Goal: Register for event/course

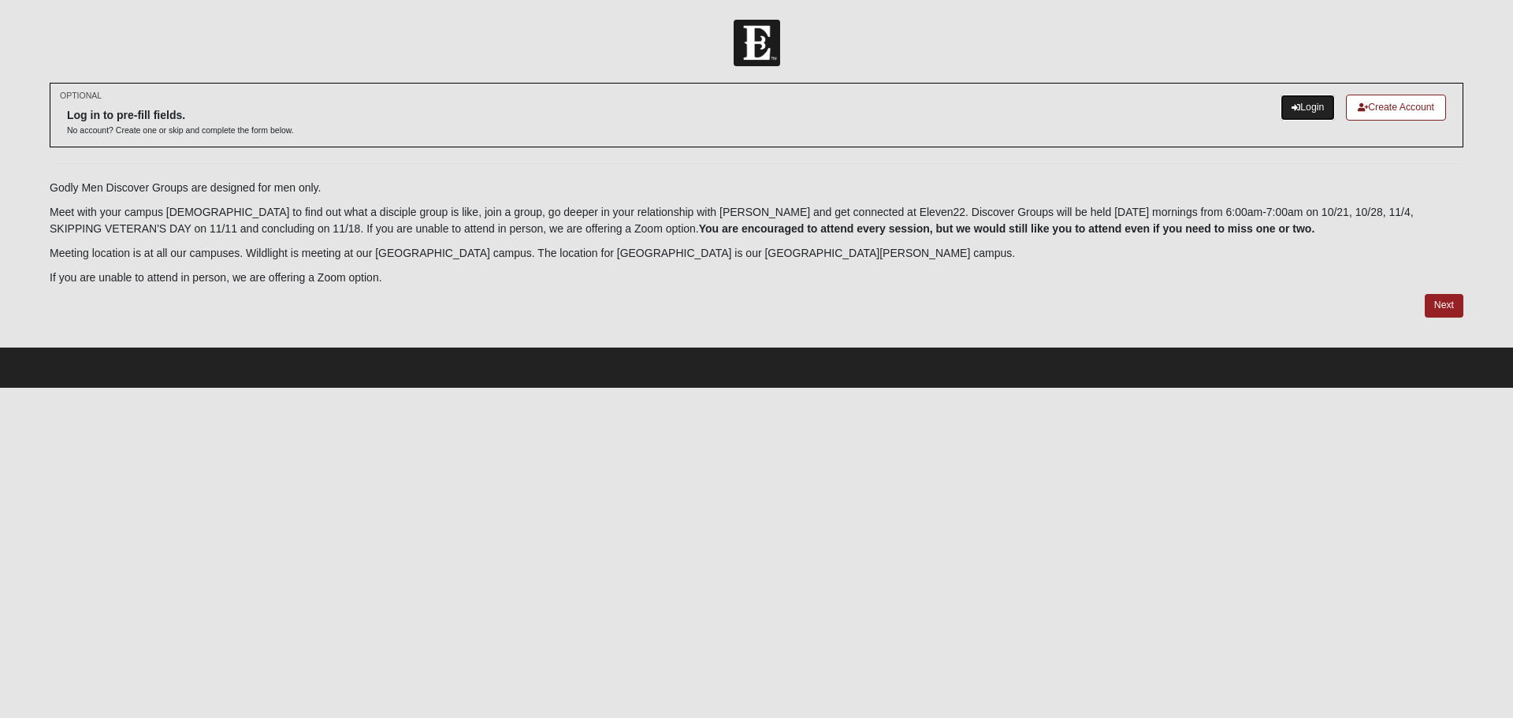
click at [1280, 112] on link "Login" at bounding box center [1307, 108] width 54 height 26
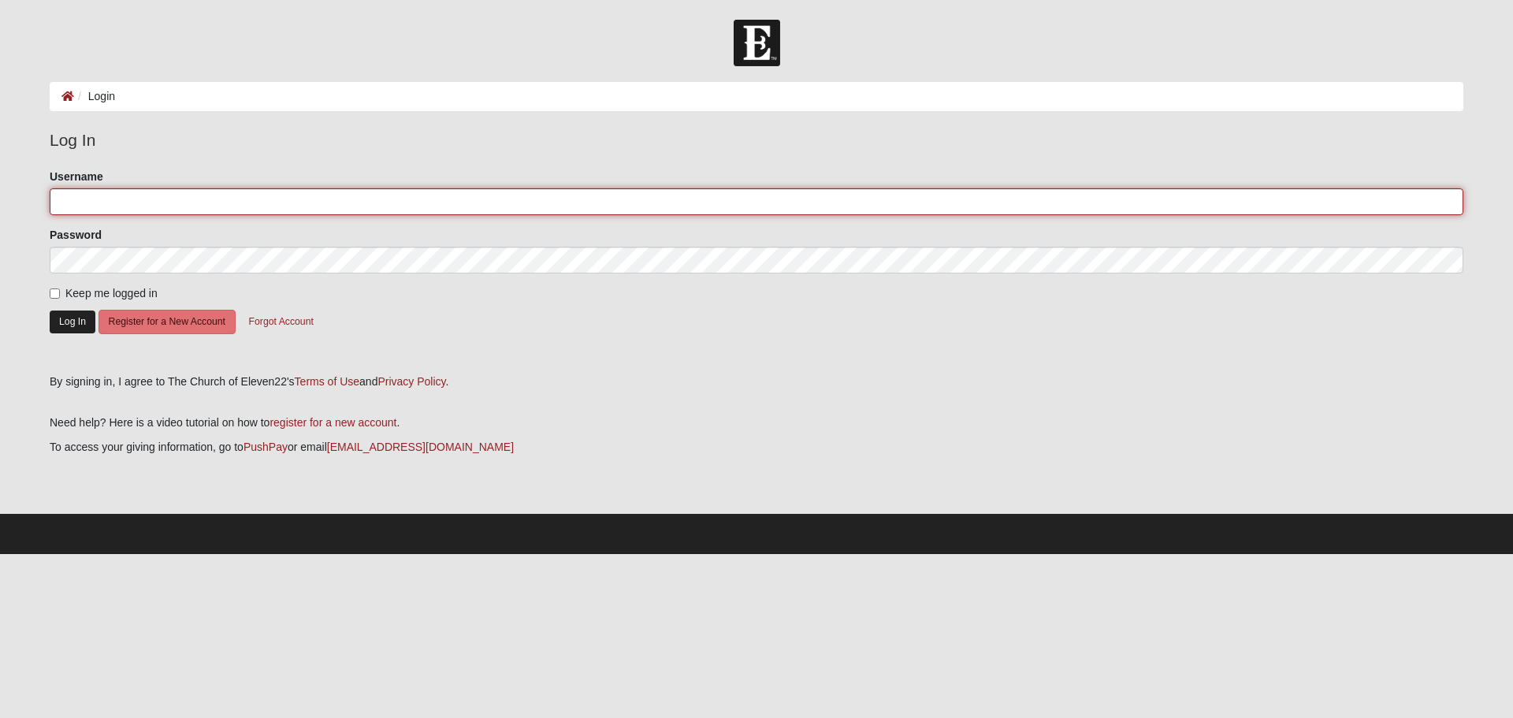
type input "[EMAIL_ADDRESS][DOMAIN_NAME]"
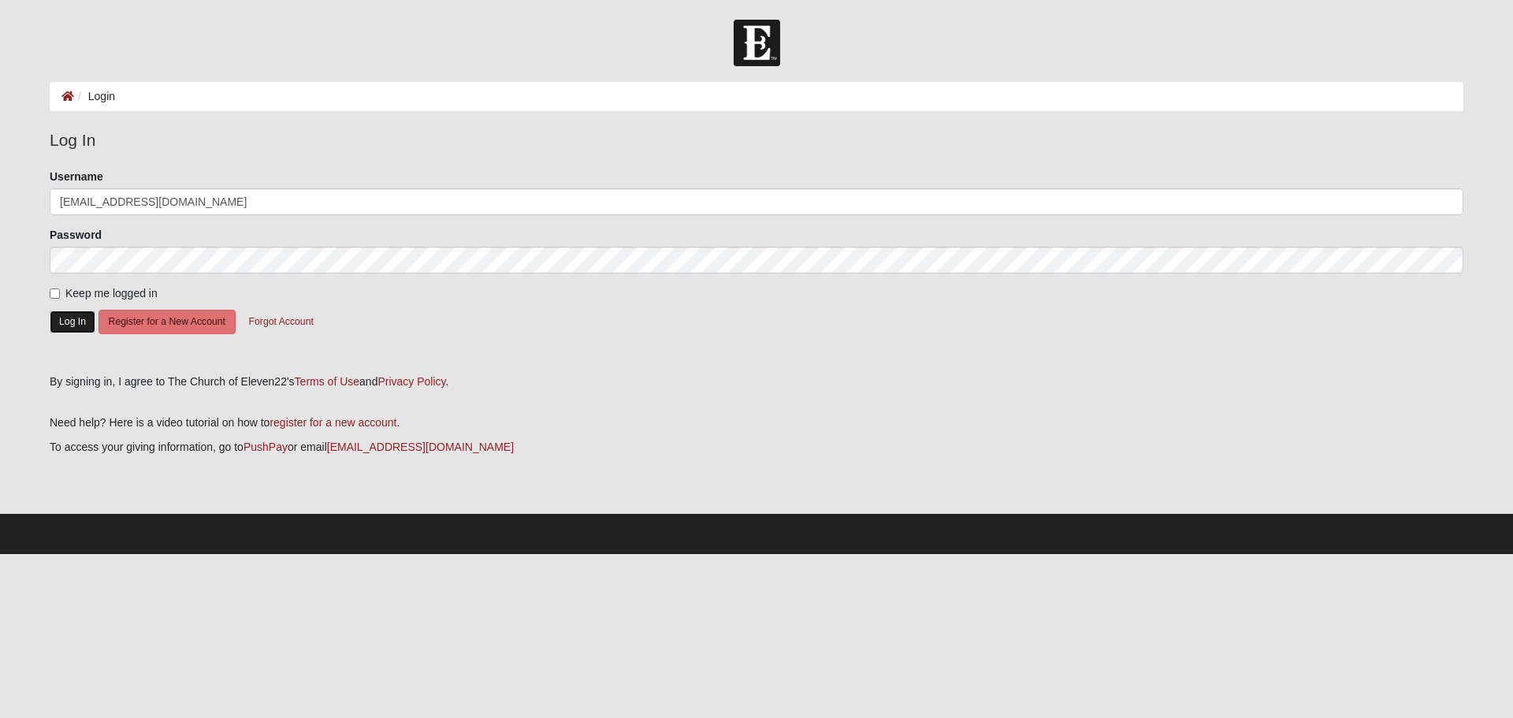
click at [79, 318] on button "Log In" at bounding box center [73, 321] width 46 height 23
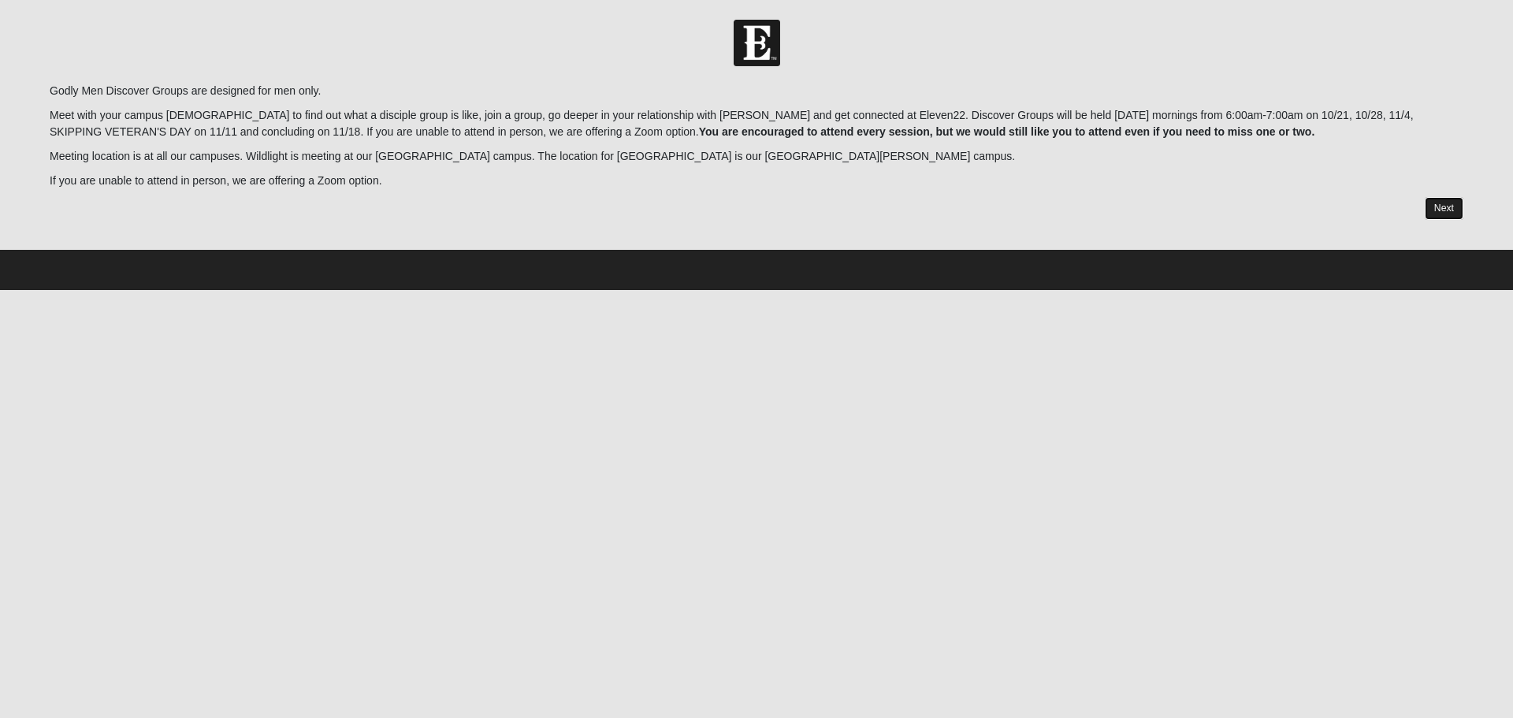
click at [1446, 208] on link "Next" at bounding box center [1443, 208] width 39 height 23
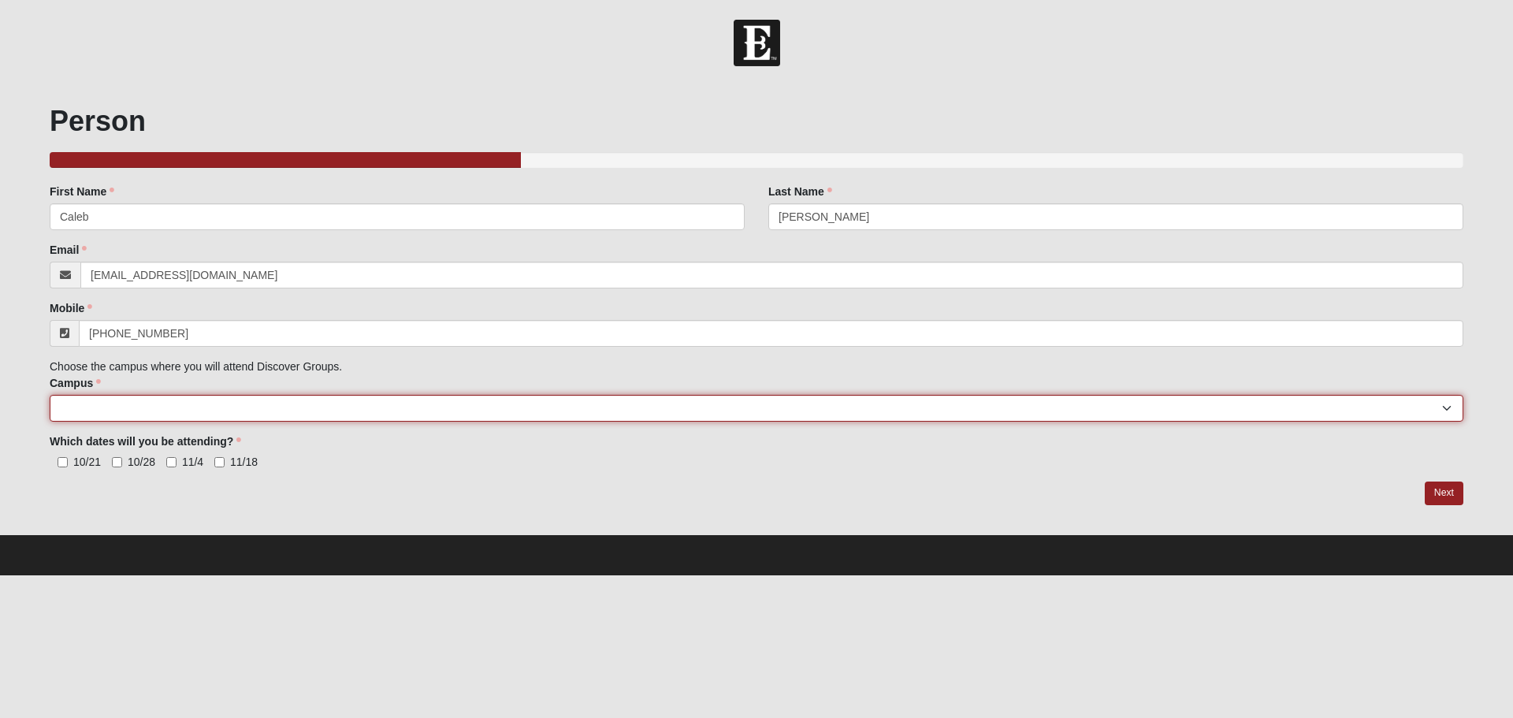
click at [329, 397] on select "[GEOGRAPHIC_DATA] [GEOGRAPHIC_DATA] (Coming Soon) Eleven22 Online [PERSON_NAME]…" at bounding box center [756, 408] width 1413 height 27
select select "19"
click at [50, 395] on select "[GEOGRAPHIC_DATA] [GEOGRAPHIC_DATA] (Coming Soon) Eleven22 Online [PERSON_NAME]…" at bounding box center [756, 408] width 1413 height 27
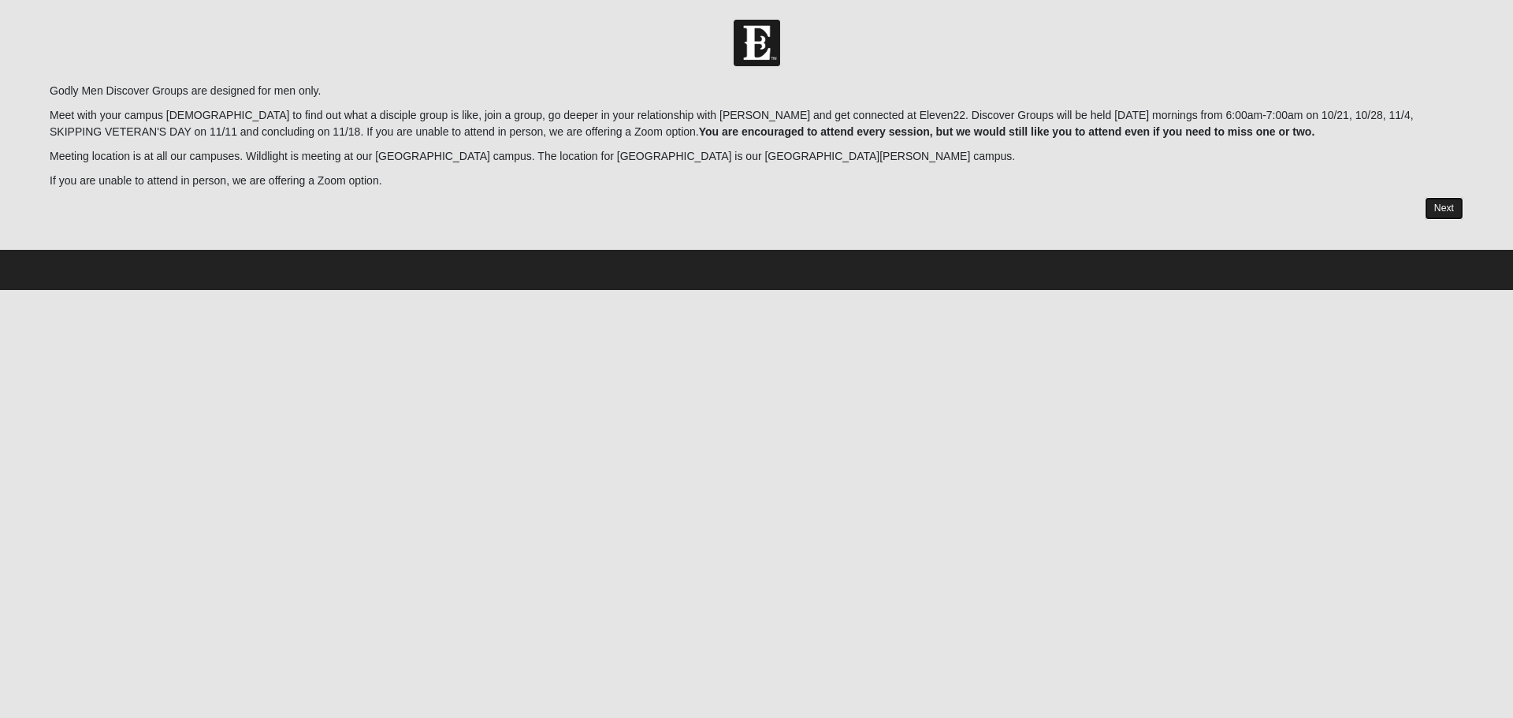
click at [1447, 201] on link "Next" at bounding box center [1443, 208] width 39 height 23
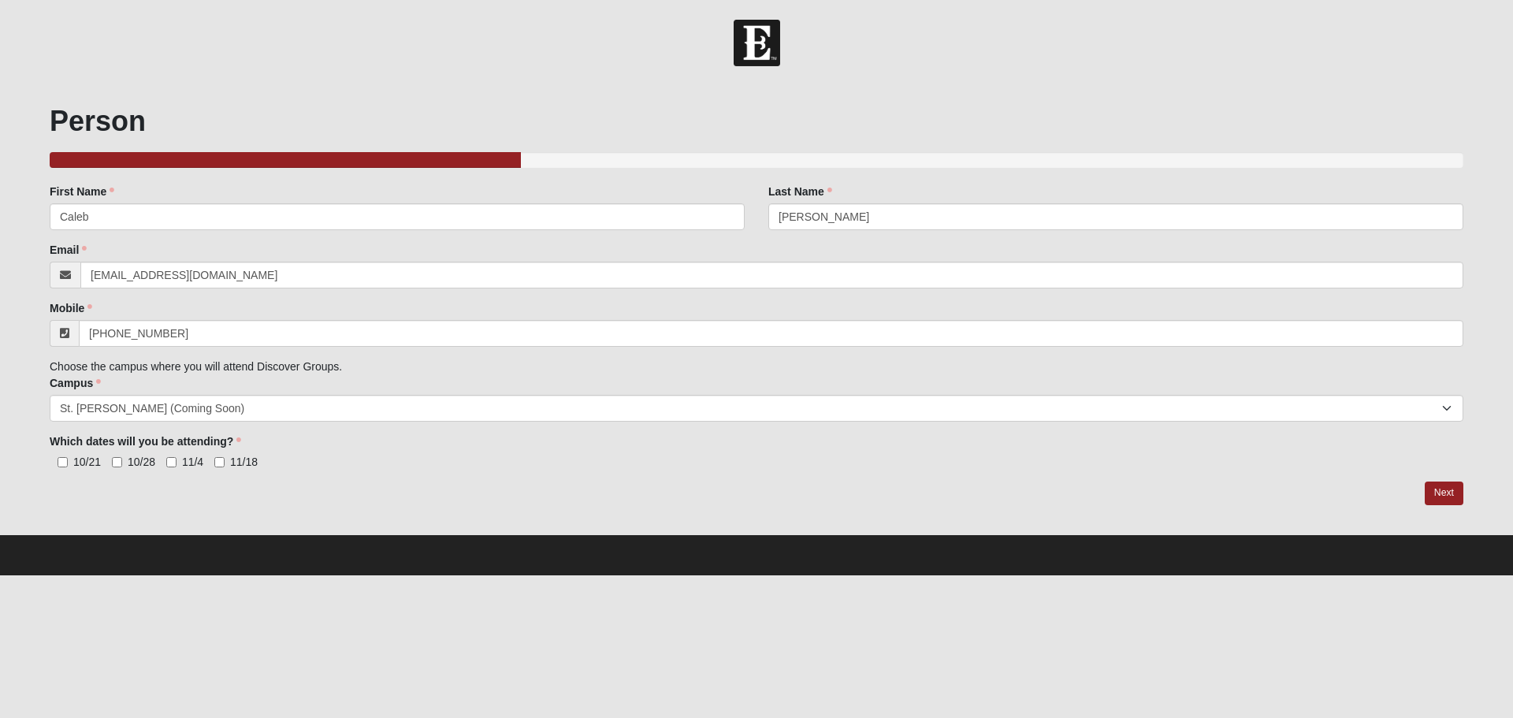
click at [601, 575] on html "Hello [PERSON_NAME] My Account Log Out Godly Men Discover Groups Events Godly M…" at bounding box center [756, 287] width 1513 height 575
